Goal: Information Seeking & Learning: Learn about a topic

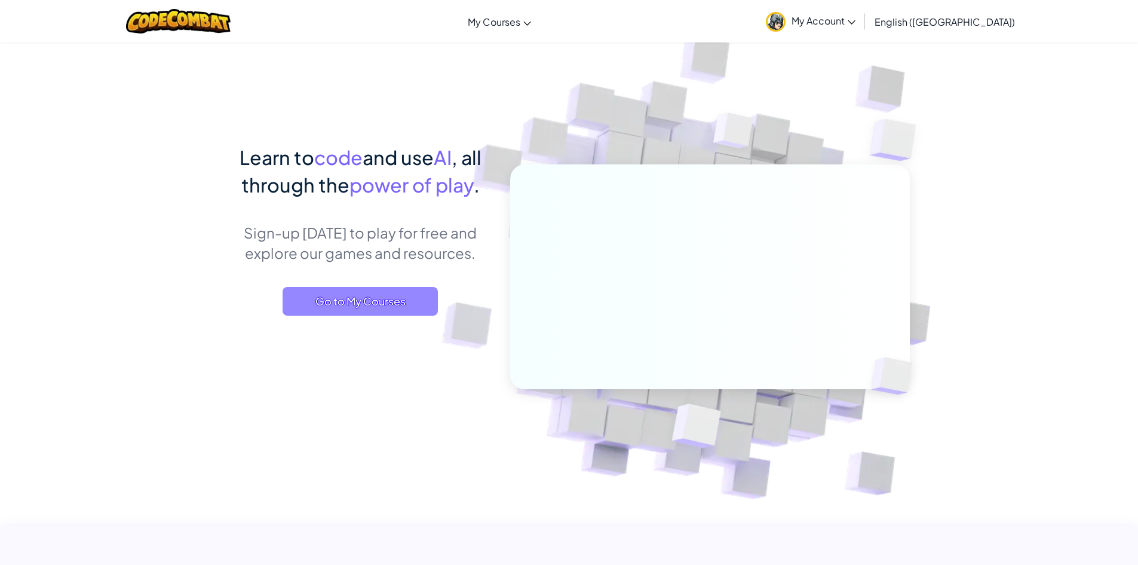
click at [405, 300] on span "Go to My Courses" at bounding box center [360, 301] width 155 height 29
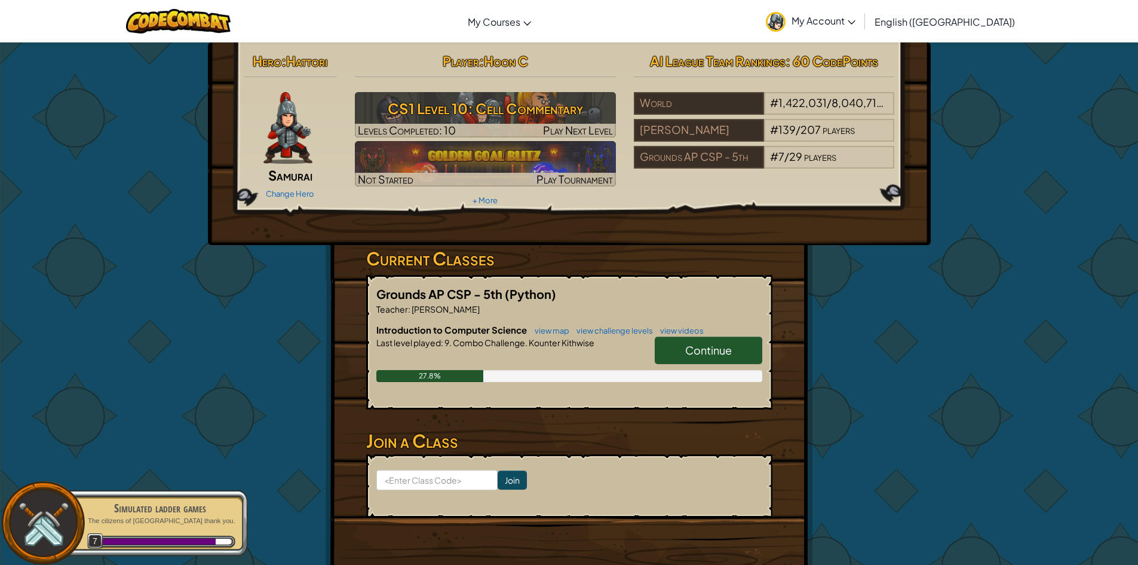
click at [711, 345] on span "Continue" at bounding box center [708, 350] width 47 height 14
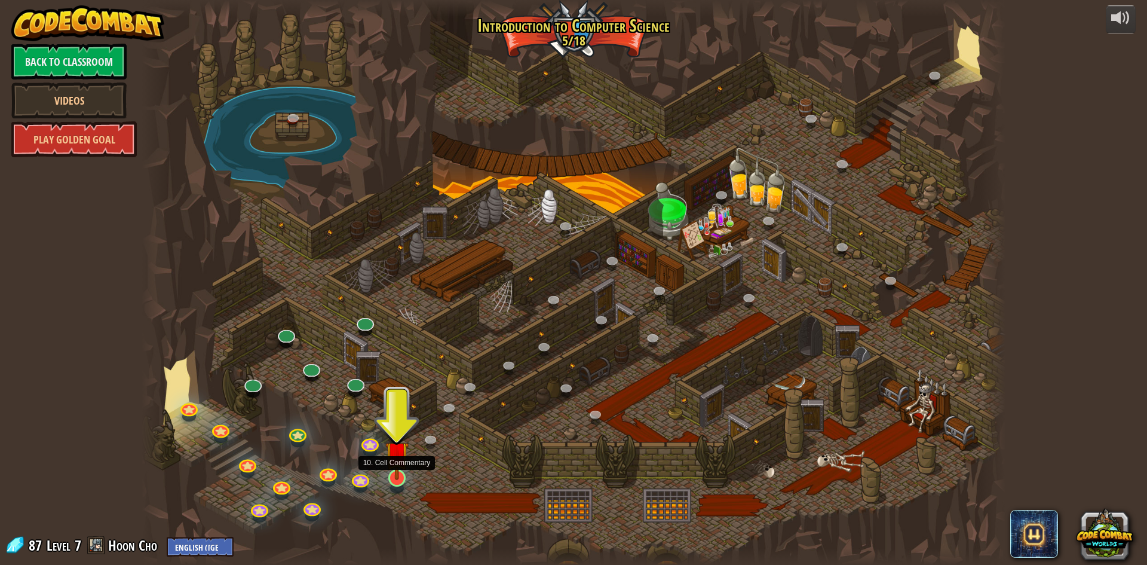
click at [396, 479] on img at bounding box center [396, 452] width 23 height 53
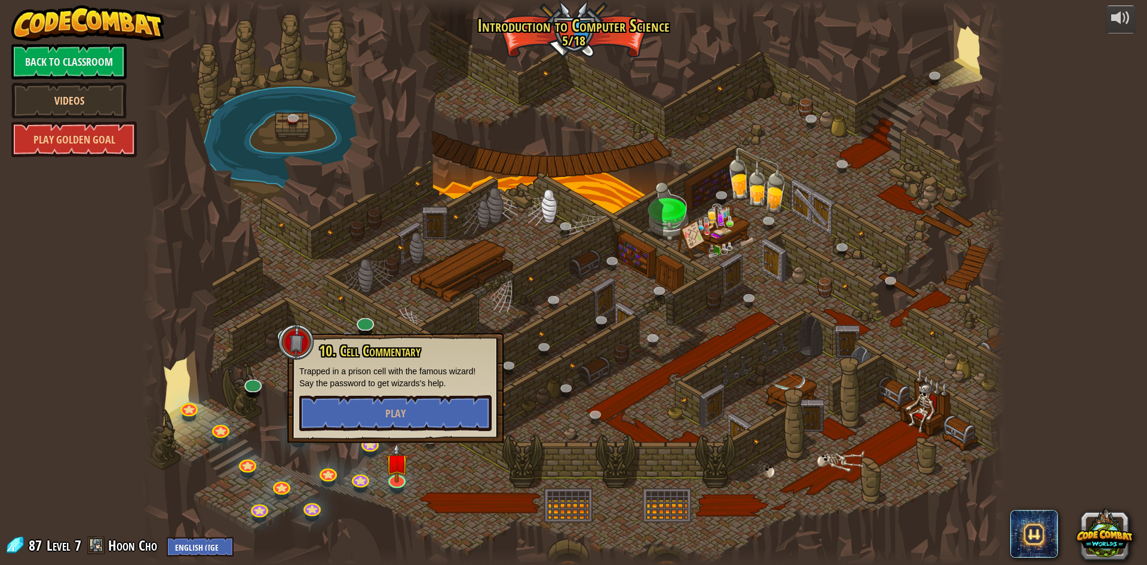
click at [431, 467] on div at bounding box center [574, 282] width 864 height 565
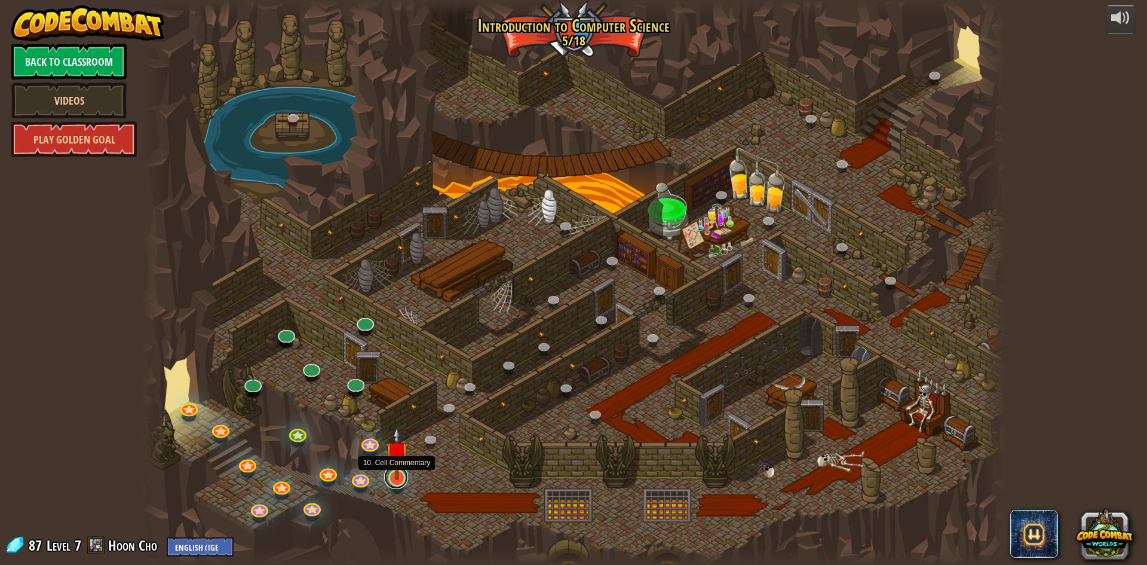
click at [395, 480] on link at bounding box center [396, 477] width 24 height 24
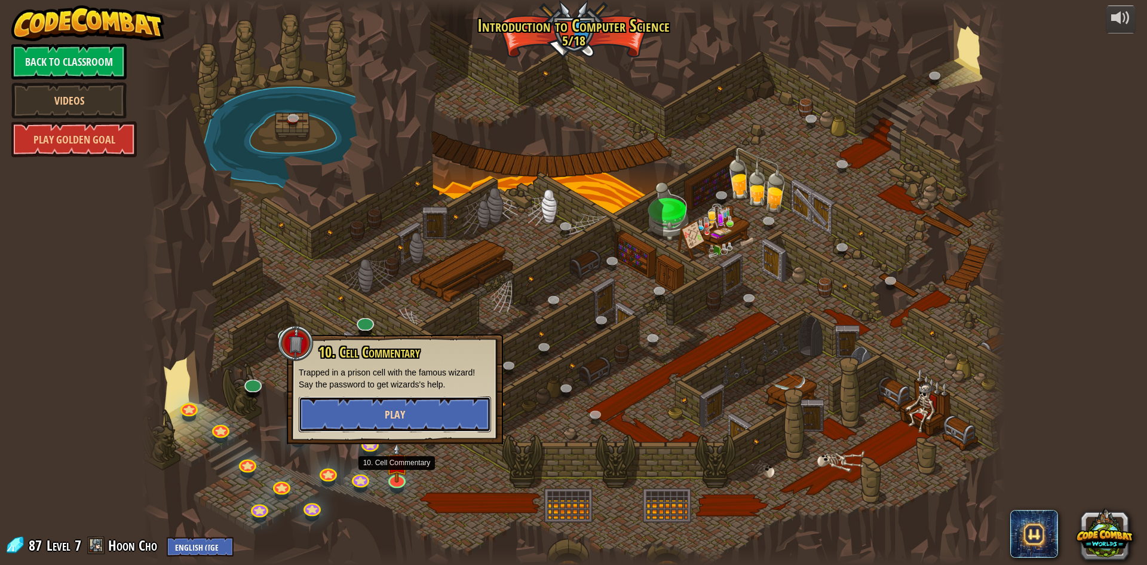
click at [437, 406] on button "Play" at bounding box center [395, 414] width 192 height 36
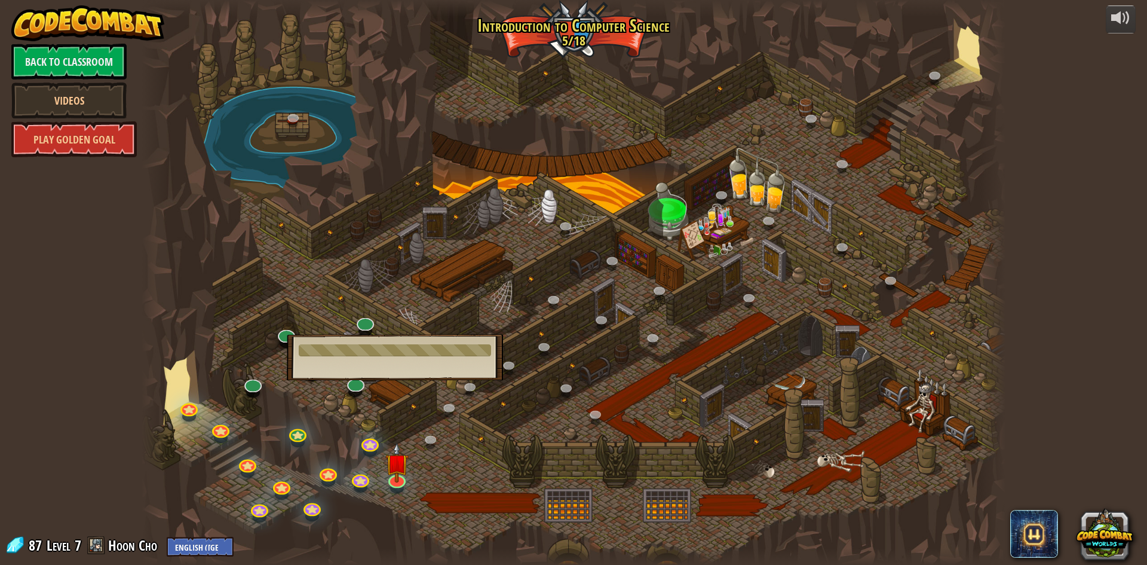
click at [399, 489] on div at bounding box center [397, 488] width 14 height 10
click at [394, 479] on img at bounding box center [396, 452] width 23 height 53
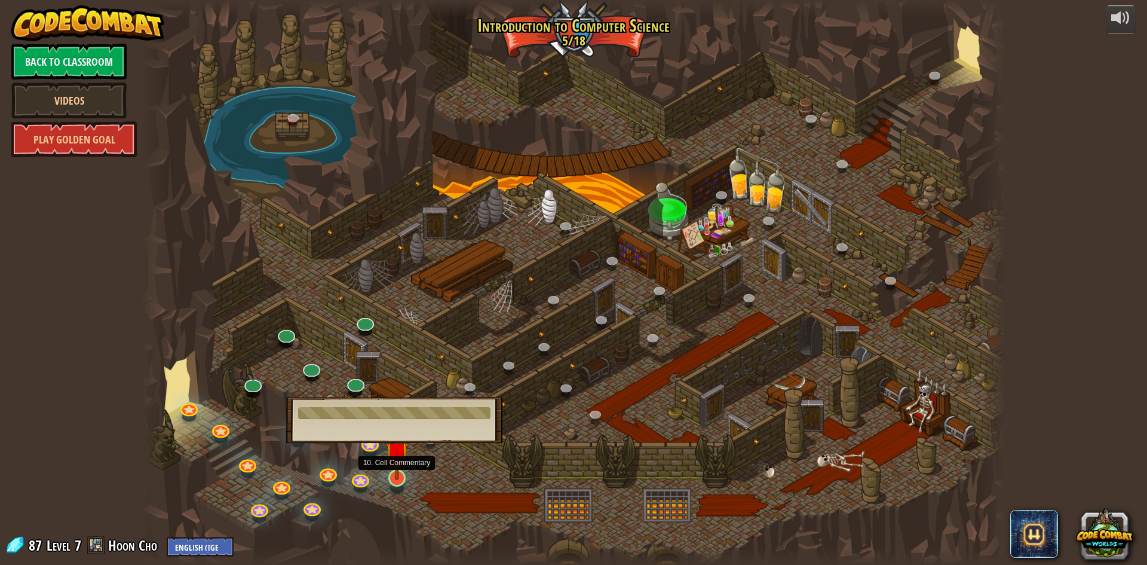
click at [390, 480] on div at bounding box center [396, 477] width 17 height 17
click at [464, 447] on div at bounding box center [574, 282] width 864 height 565
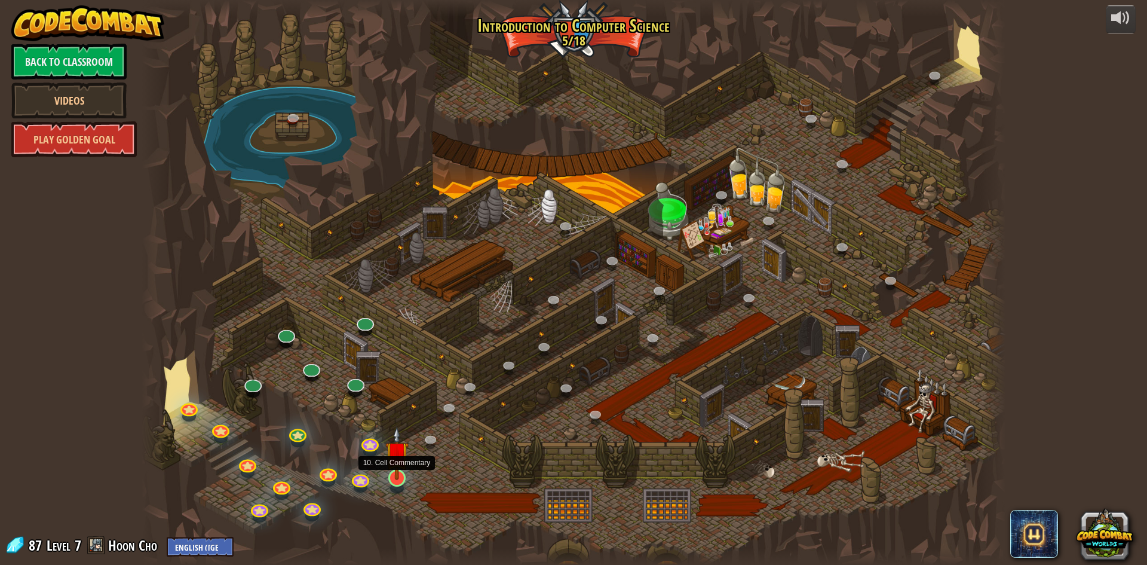
click at [392, 479] on img at bounding box center [396, 452] width 23 height 53
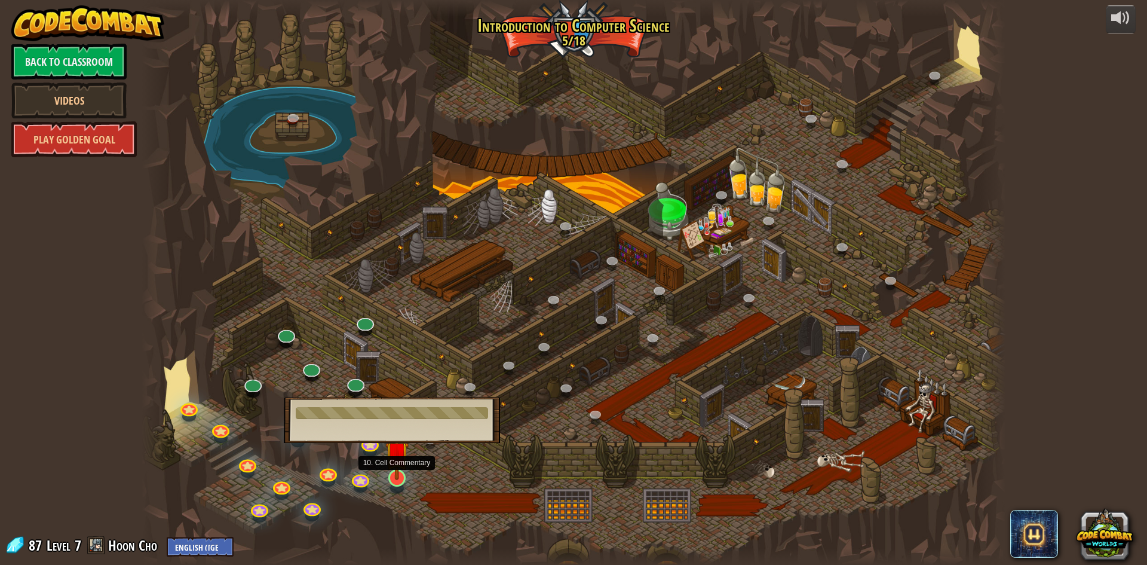
click at [400, 462] on img at bounding box center [396, 452] width 23 height 53
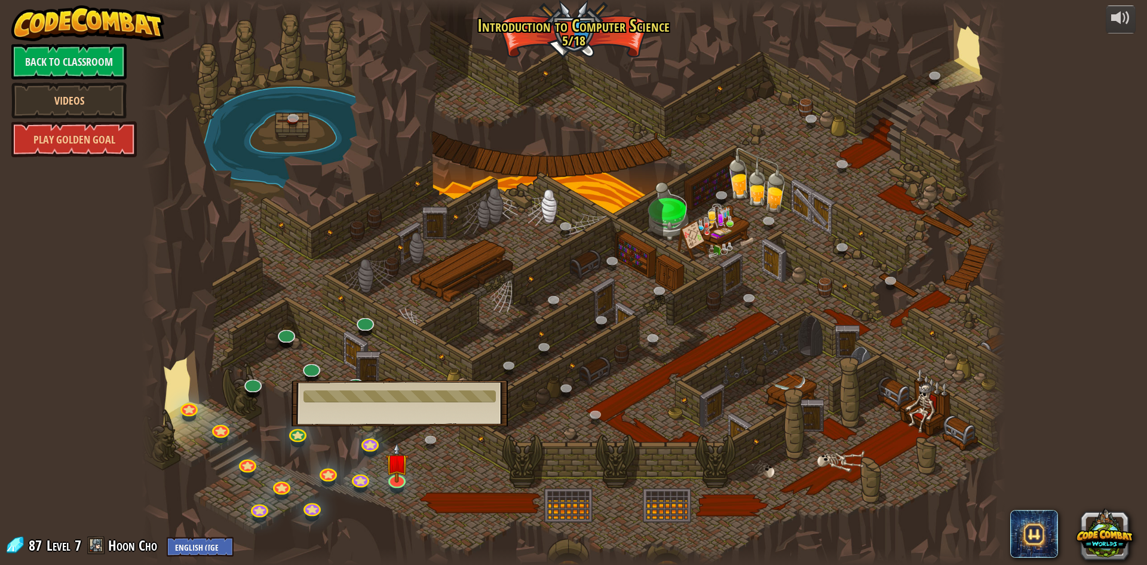
click at [575, 283] on div at bounding box center [574, 282] width 864 height 565
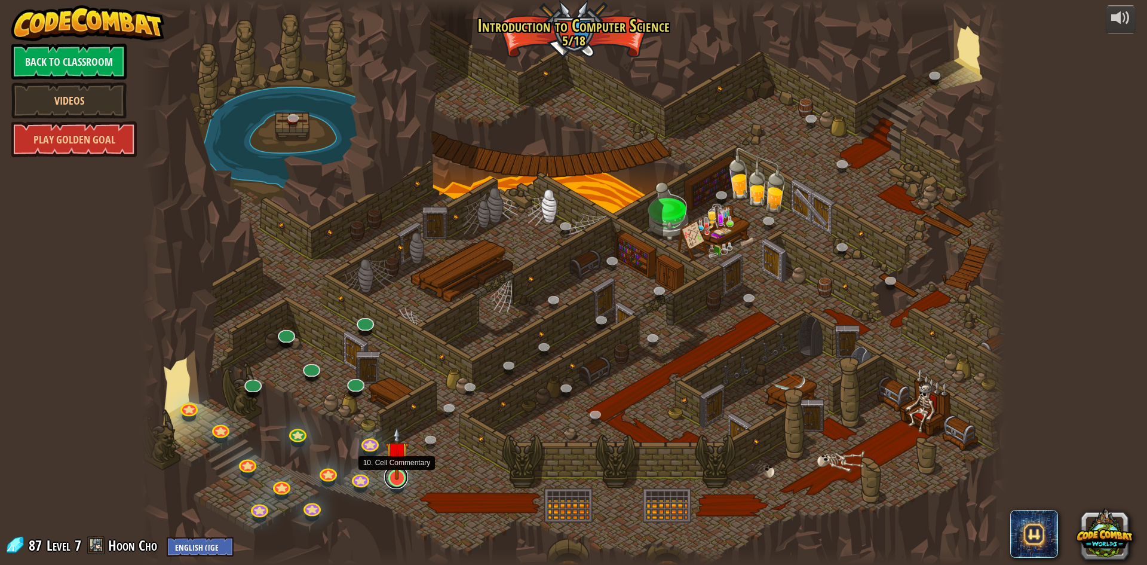
click at [402, 483] on link at bounding box center [396, 477] width 24 height 24
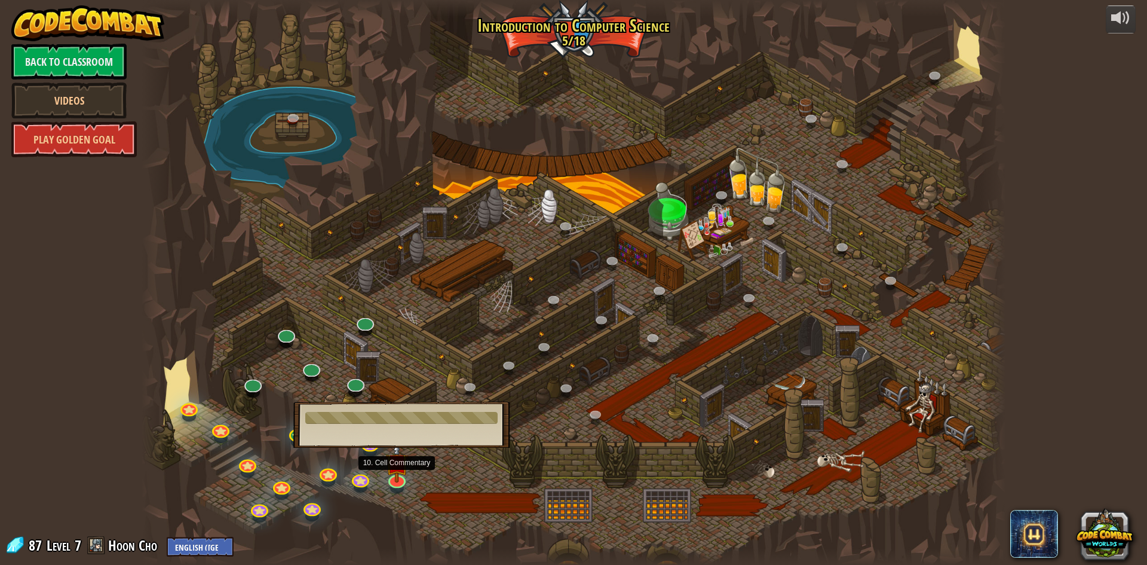
click at [485, 470] on div at bounding box center [574, 282] width 864 height 565
